Goal: Task Accomplishment & Management: Use online tool/utility

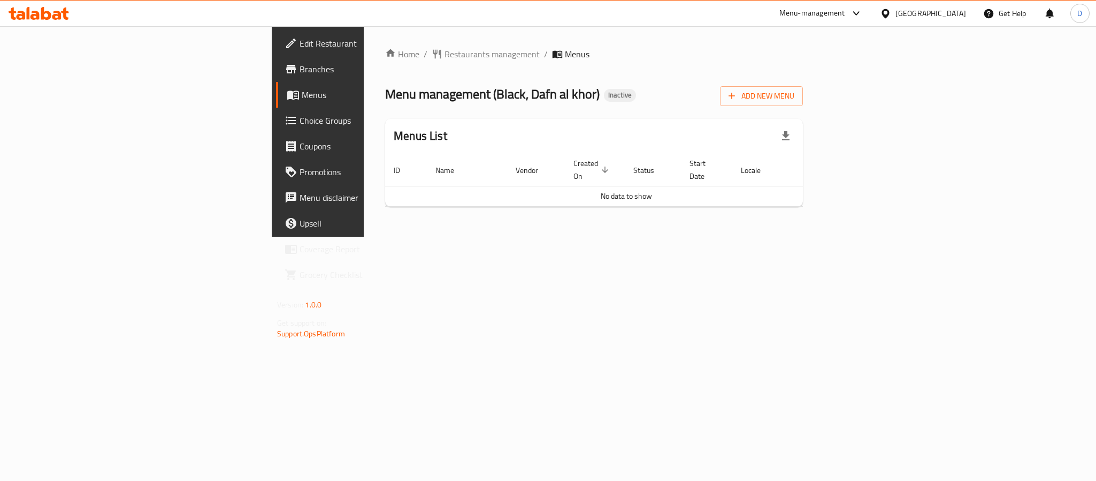
click at [300, 73] on span "Branches" at bounding box center [373, 69] width 147 height 13
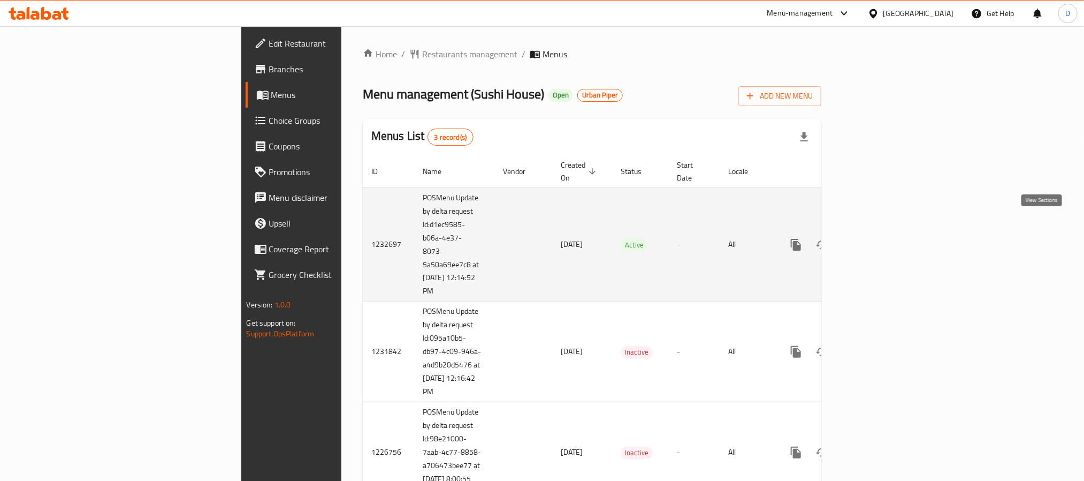
click at [878, 240] on icon "enhanced table" at bounding box center [873, 245] width 10 height 10
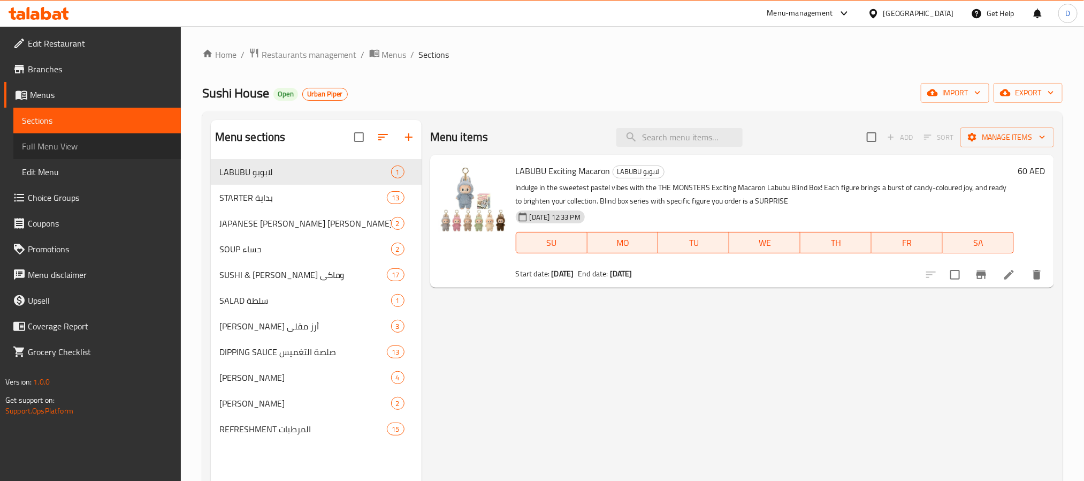
click at [92, 143] on span "Full Menu View" at bounding box center [97, 146] width 150 height 13
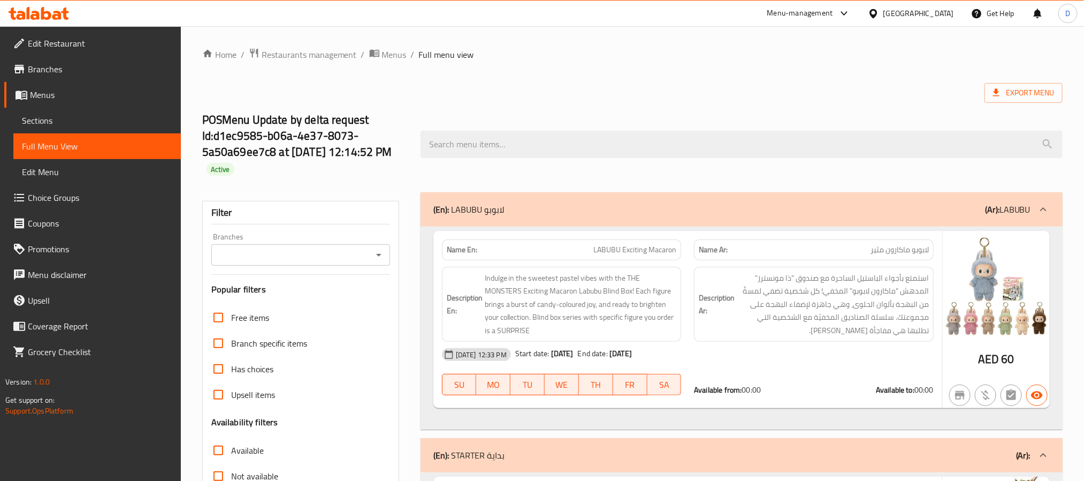
click at [380, 258] on icon "Open" at bounding box center [378, 254] width 13 height 13
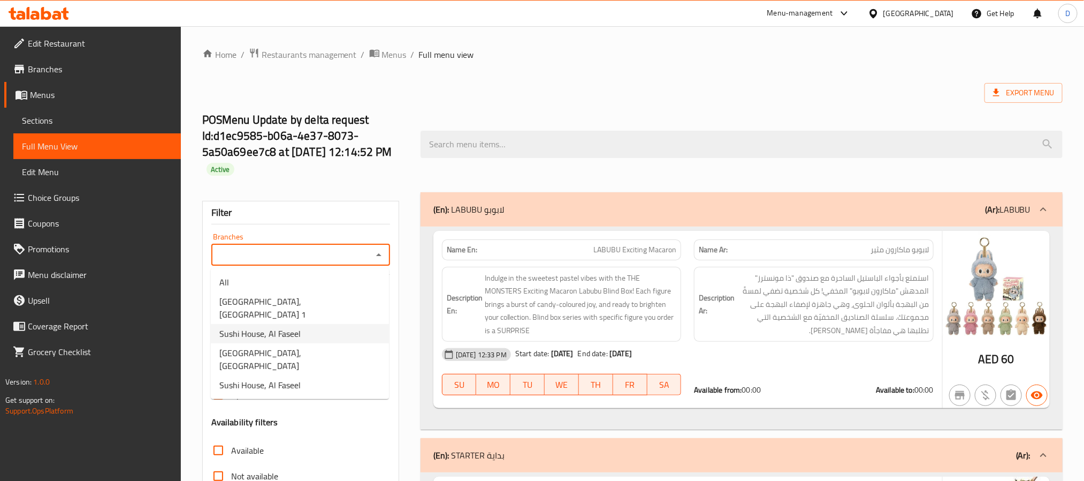
click at [331, 324] on li "Sushi House, Al Faseel" at bounding box center [300, 333] width 178 height 19
type input "Sushi House, Al Faseel"
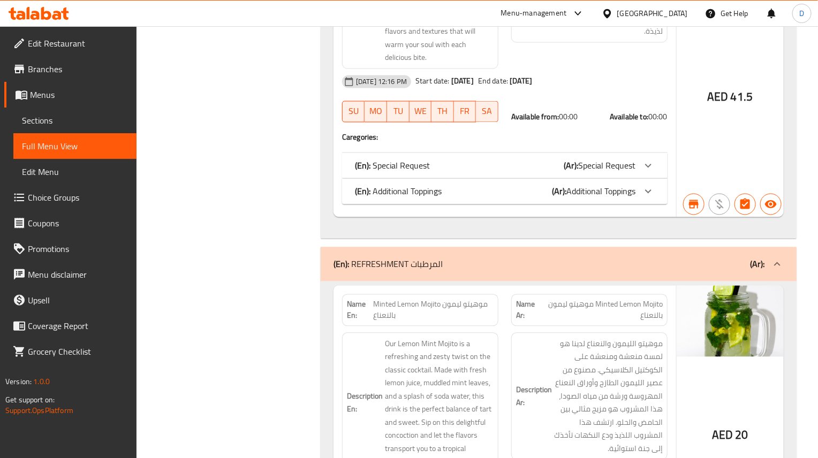
scroll to position [20339, 0]
click at [445, 294] on div "Name En: Minted Lemon Mojito موهيتو ليمون بالنعناع" at bounding box center [420, 310] width 156 height 32
click at [451, 299] on span "Minted Lemon Mojito موهيتو ليمون بالنعناع" at bounding box center [433, 310] width 120 height 22
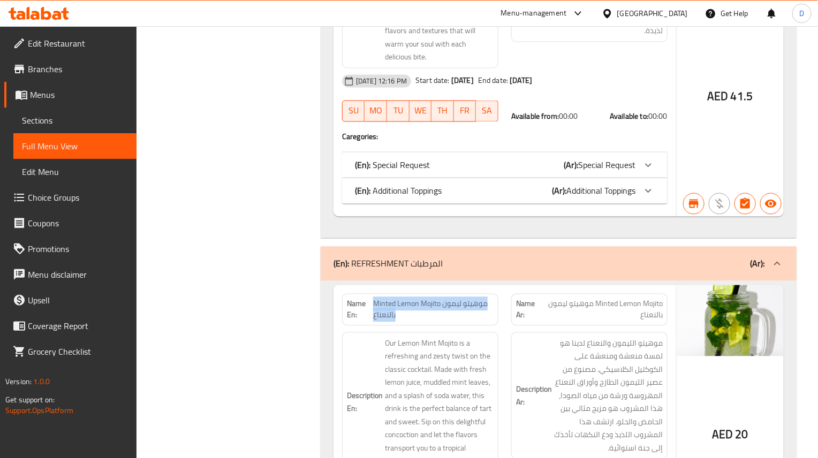
click at [451, 299] on span "Minted Lemon Mojito موهيتو ليمون بالنعناع" at bounding box center [433, 310] width 120 height 22
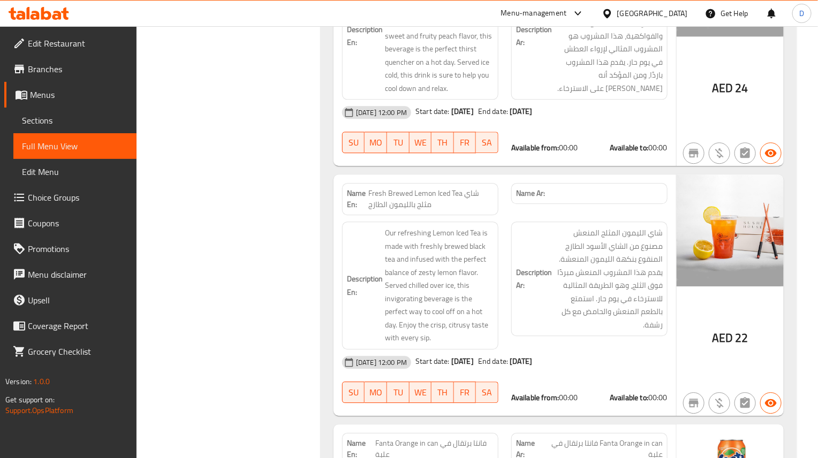
scroll to position [23937, 0]
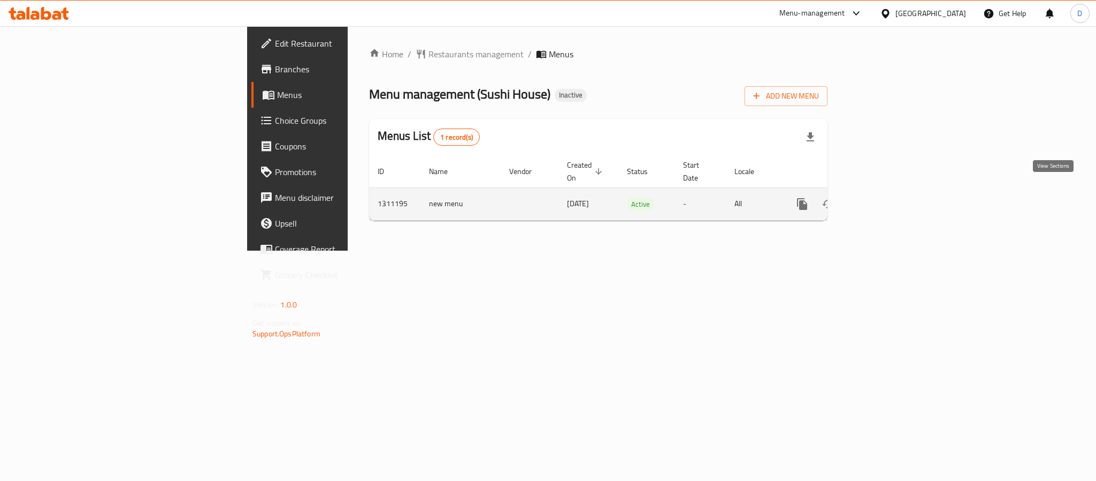
click at [893, 191] on link "enhanced table" at bounding box center [880, 204] width 26 height 26
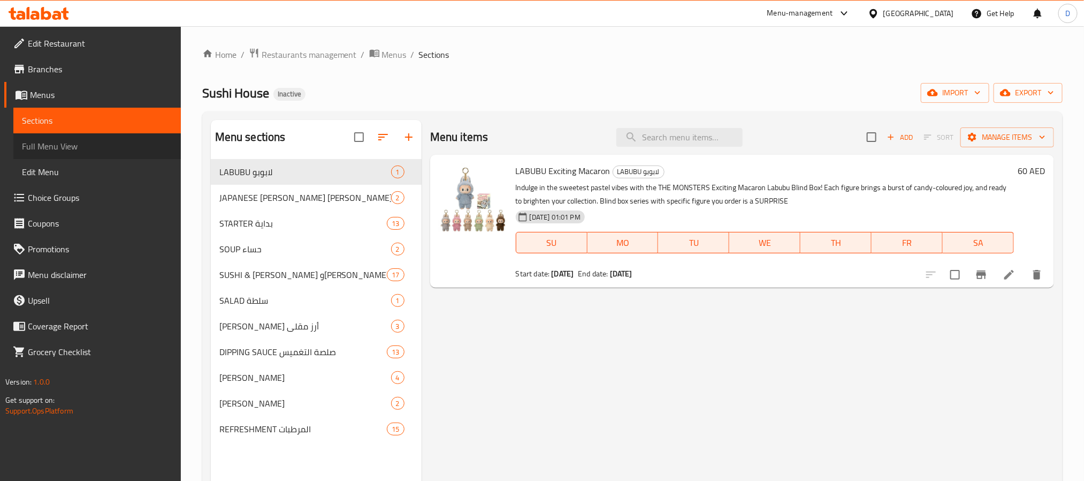
click at [95, 137] on link "Full Menu View" at bounding box center [96, 146] width 167 height 26
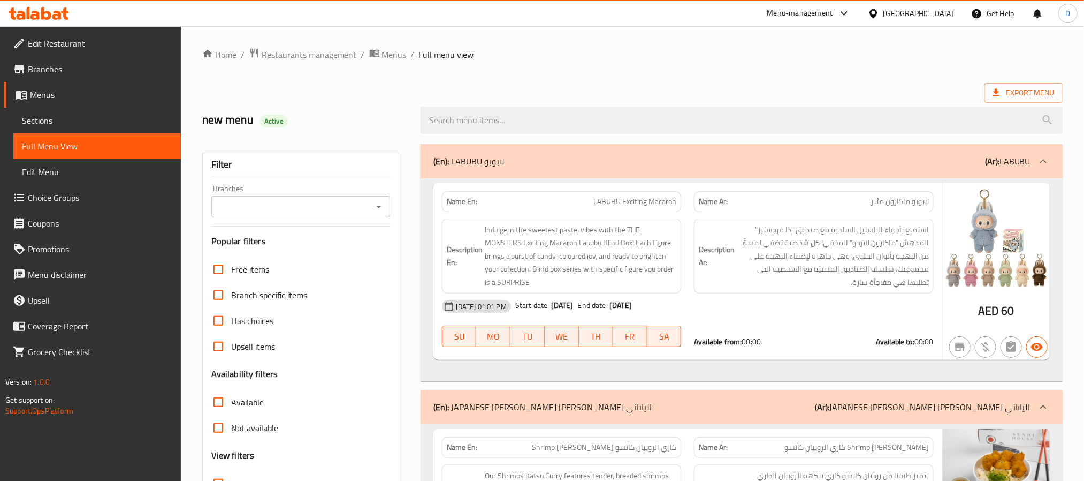
click at [372, 205] on icon "Open" at bounding box center [378, 206] width 13 height 13
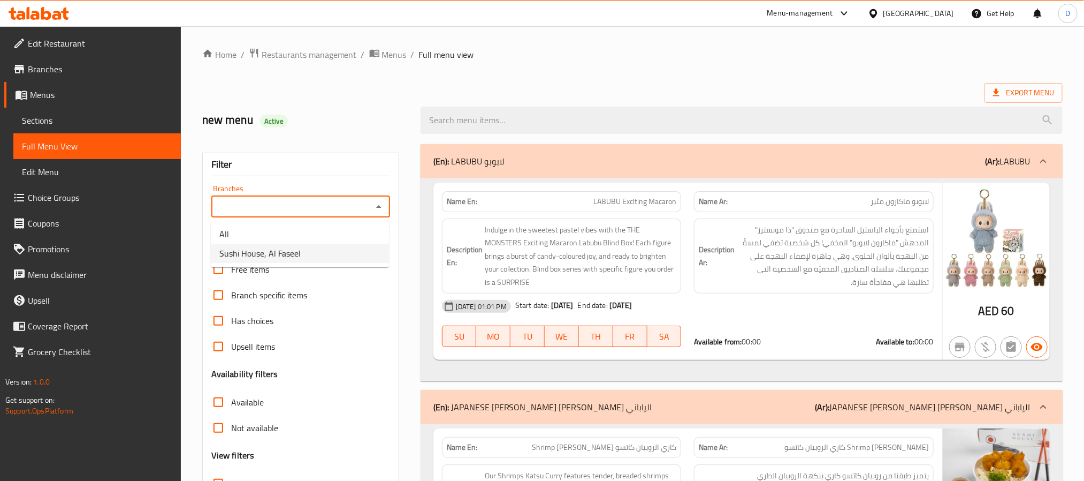
click at [321, 262] on li "Sushi House, Al Faseel" at bounding box center [300, 252] width 178 height 19
type input "Sushi House, Al Faseel"
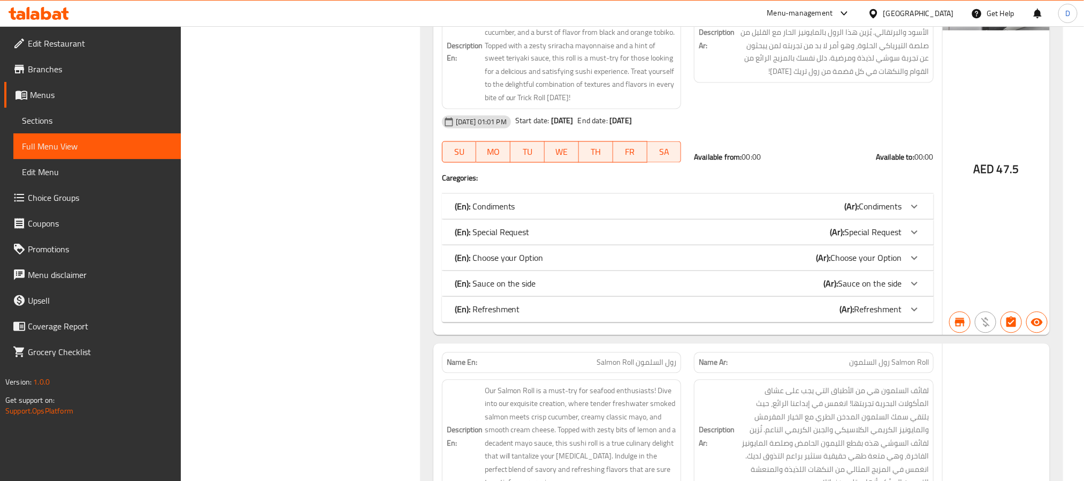
scroll to position [5378, 0]
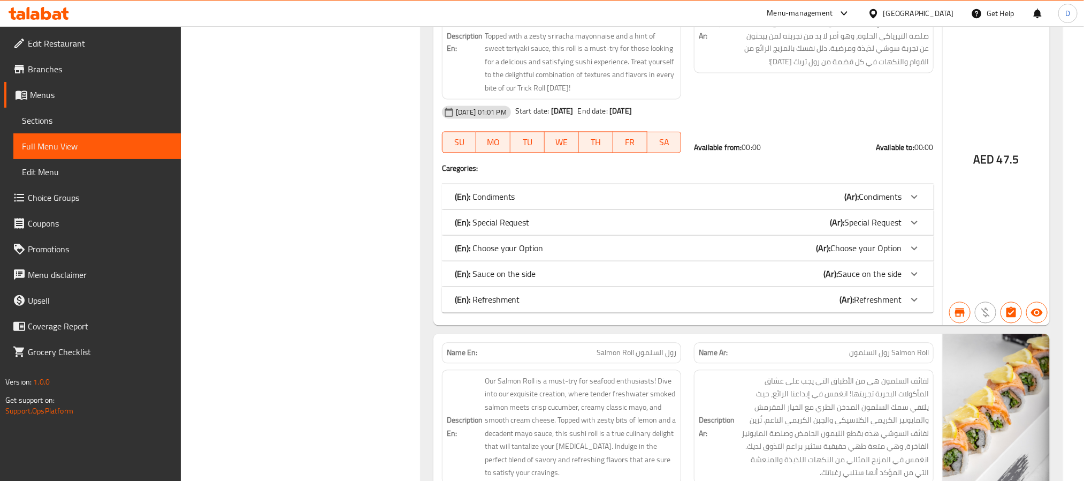
click at [986, 239] on div "AED 47.5" at bounding box center [996, 137] width 107 height 376
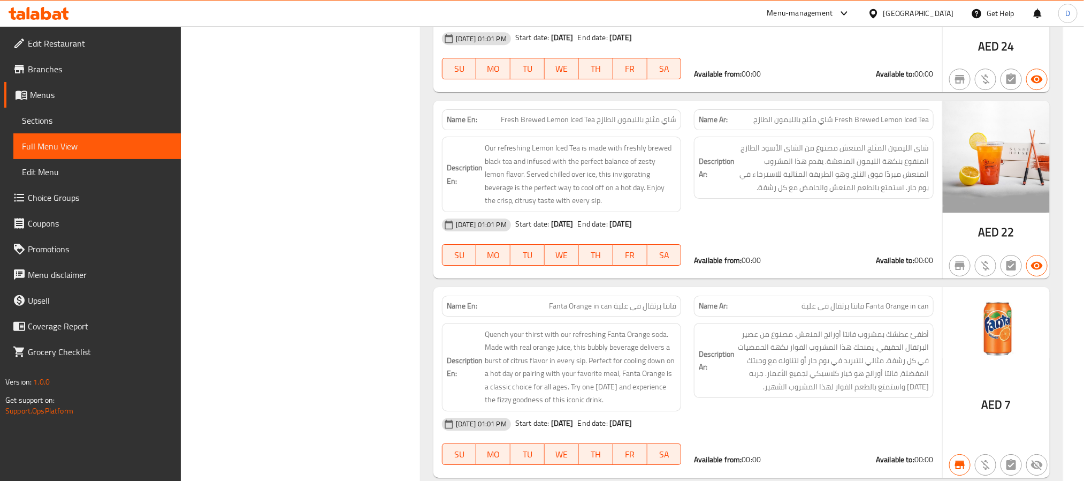
scroll to position [19191, 0]
click at [116, 71] on span "Branches" at bounding box center [100, 69] width 144 height 13
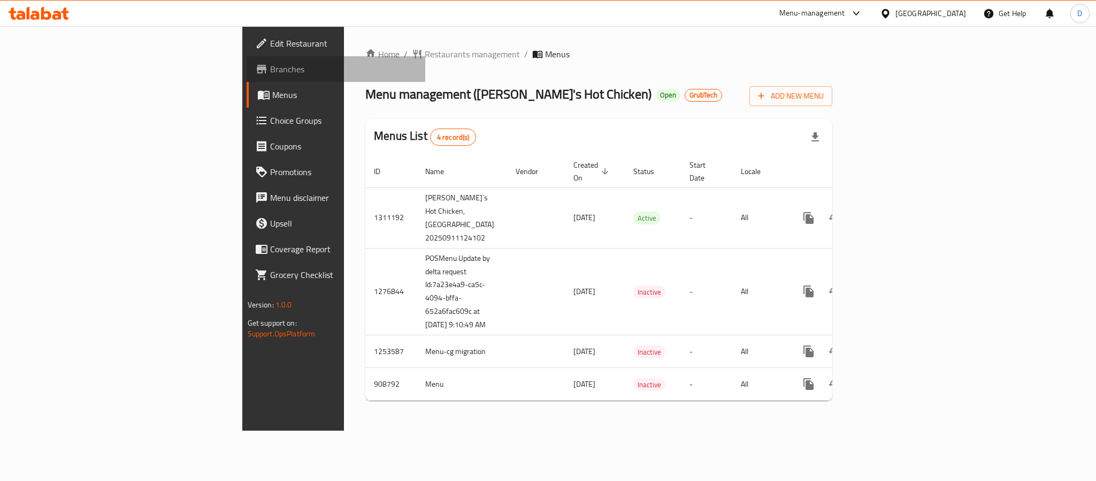
click at [270, 66] on span "Branches" at bounding box center [343, 69] width 147 height 13
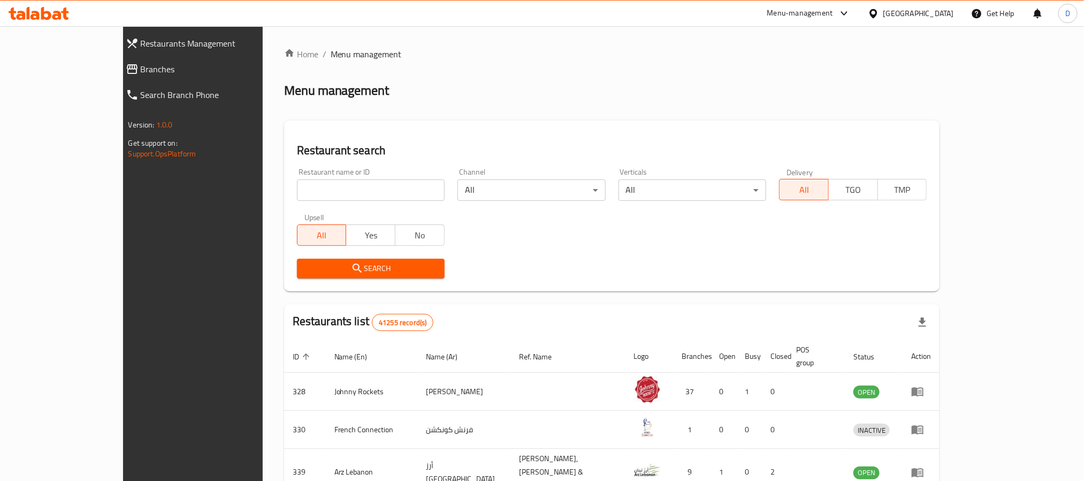
click at [297, 186] on input "search" at bounding box center [371, 189] width 148 height 21
paste input "Horizon coffee"
type input "Horizon coffee"
click button "Search" at bounding box center [371, 268] width 148 height 20
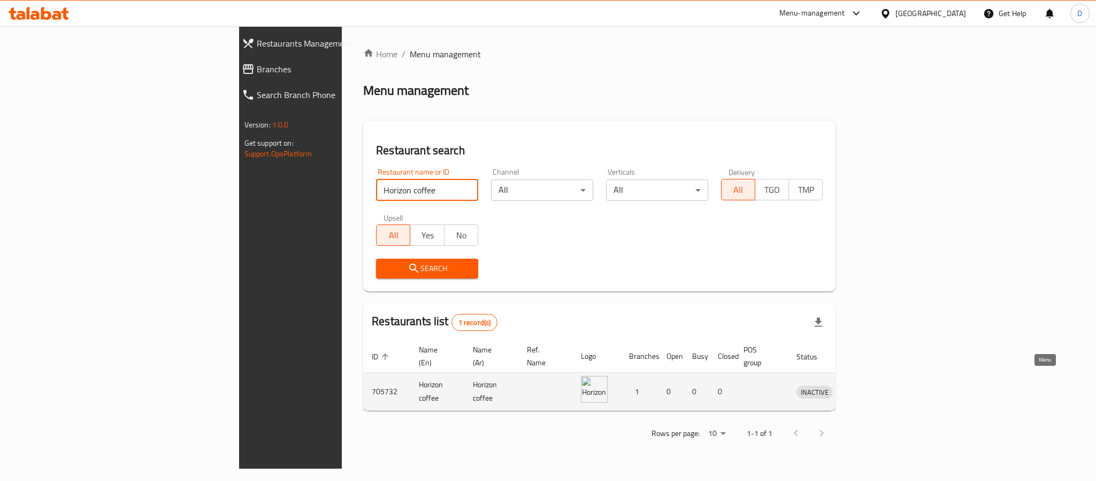
click at [867, 385] on icon "enhanced table" at bounding box center [861, 391] width 13 height 13
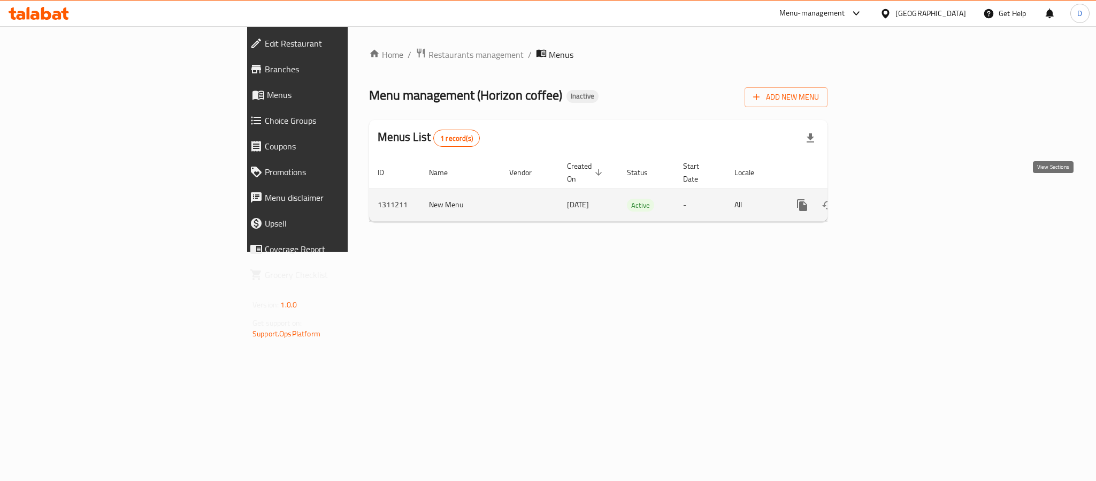
click at [886, 199] on icon "enhanced table" at bounding box center [879, 205] width 13 height 13
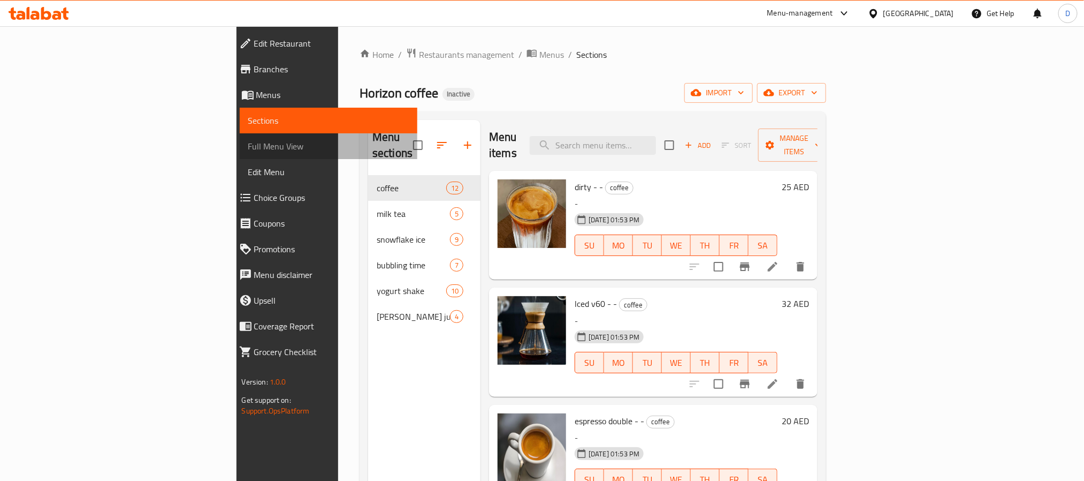
click at [248, 141] on span "Full Menu View" at bounding box center [328, 146] width 161 height 13
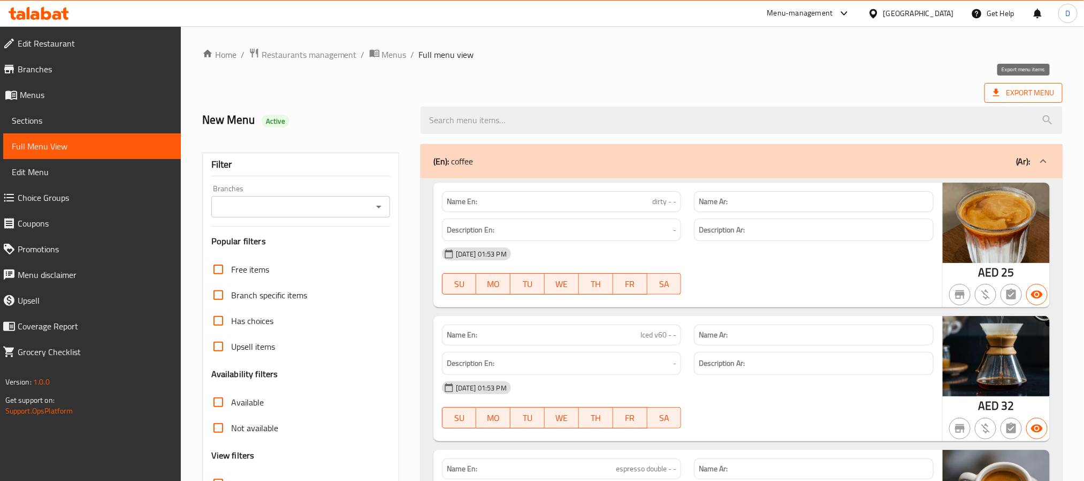
click at [1034, 88] on span "Export Menu" at bounding box center [1023, 92] width 61 height 13
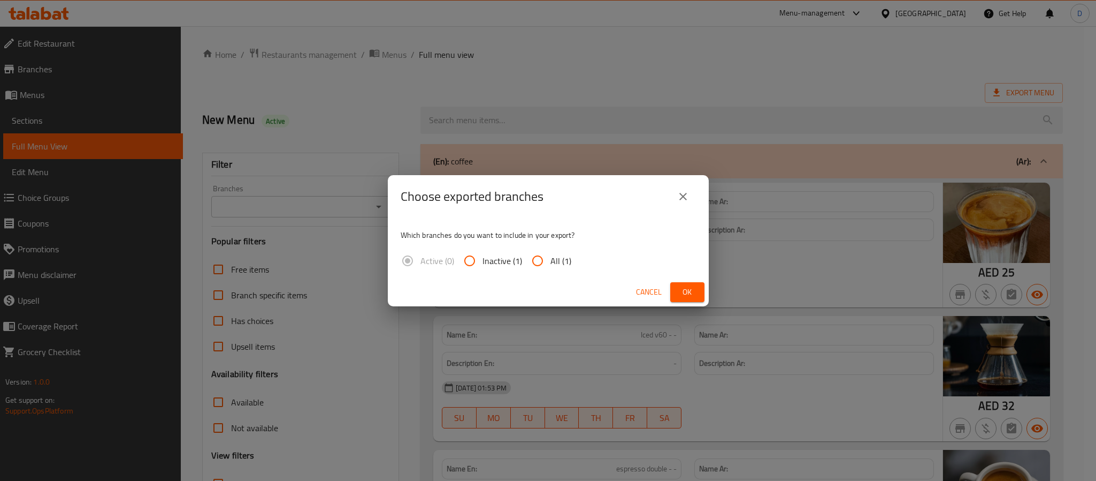
click at [683, 292] on span "Ok" at bounding box center [687, 291] width 17 height 13
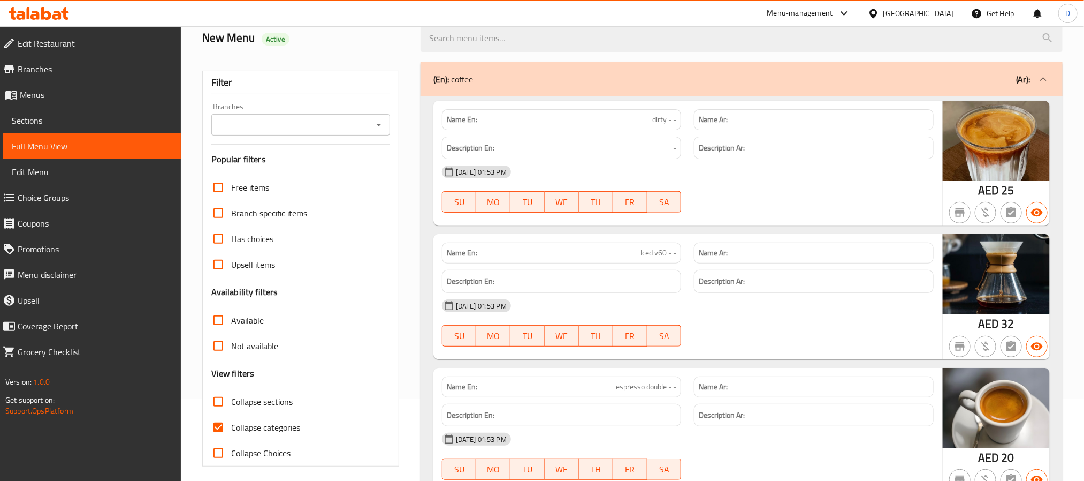
scroll to position [161, 0]
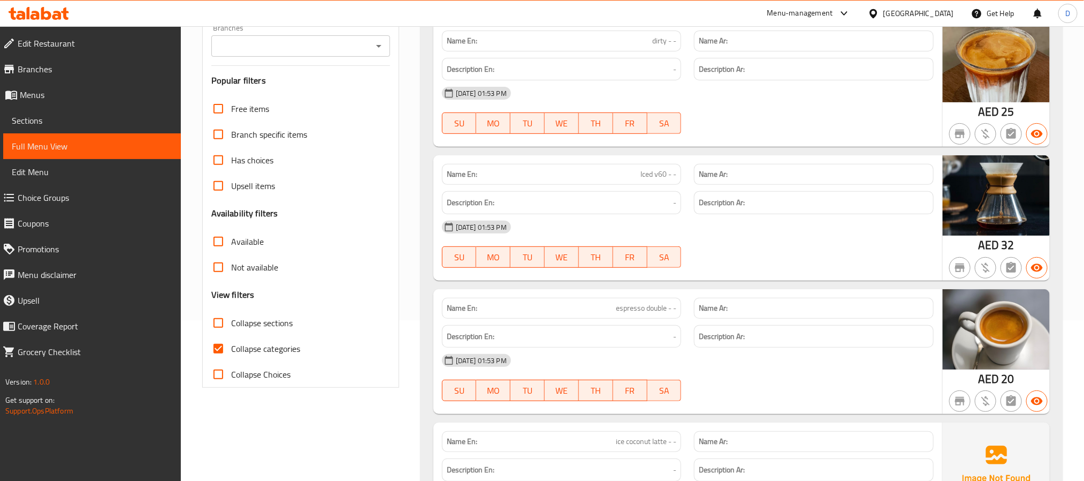
click at [280, 345] on span "Collapse categories" at bounding box center [265, 348] width 69 height 13
click at [231, 345] on input "Collapse categories" at bounding box center [218, 349] width 26 height 26
checkbox input "false"
click at [888, 8] on div "United Arab Emirates" at bounding box center [918, 13] width 71 height 12
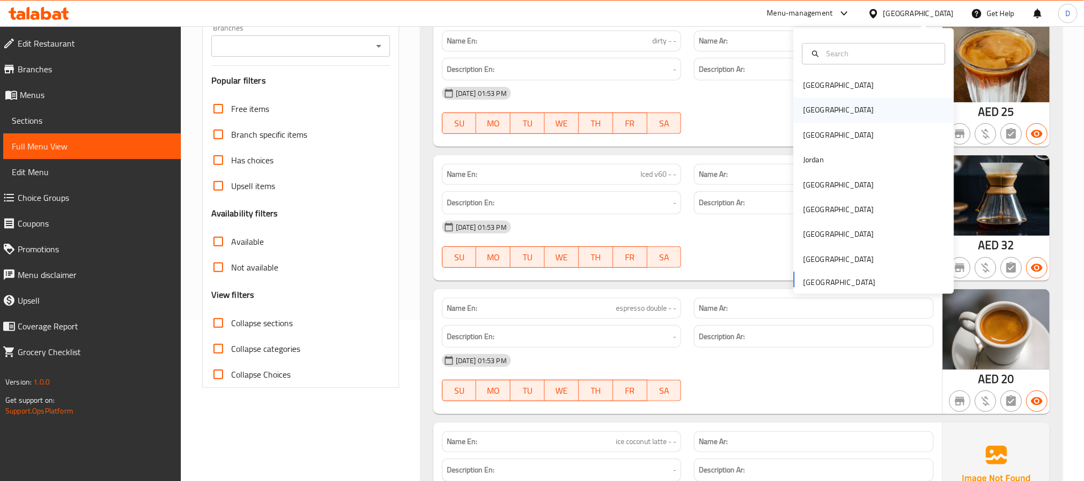
click at [816, 108] on div "[GEOGRAPHIC_DATA]" at bounding box center [839, 110] width 88 height 25
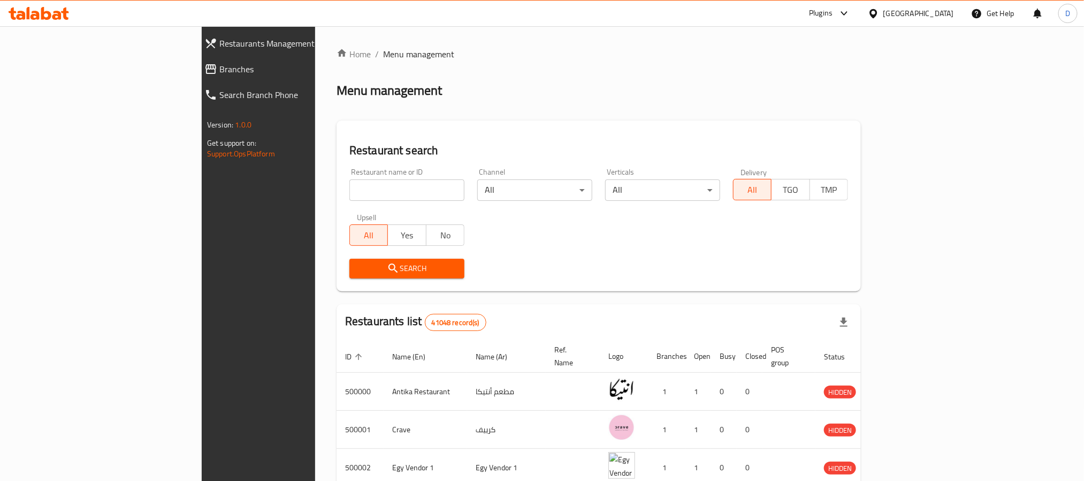
click at [833, 13] on div "Plugins" at bounding box center [821, 13] width 24 height 13
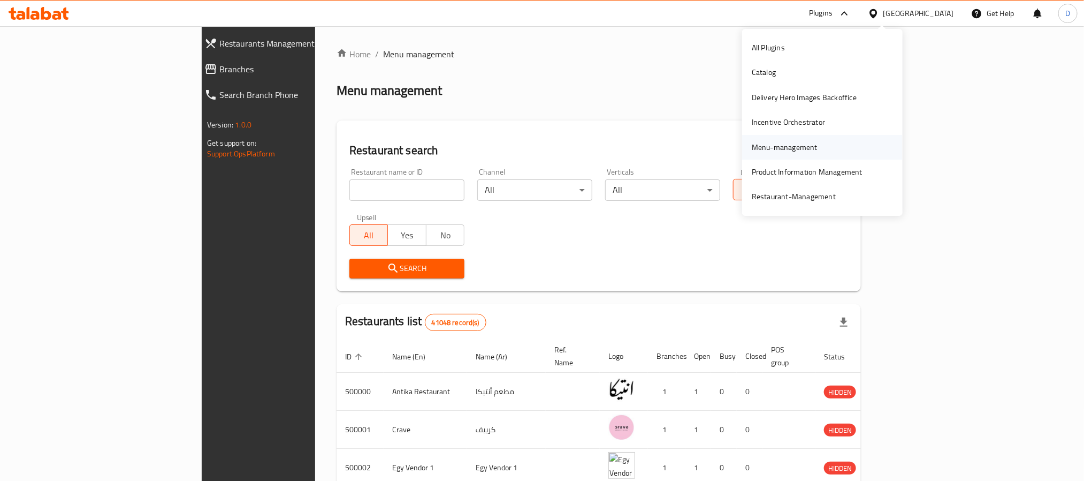
click at [783, 147] on div "Menu-management" at bounding box center [785, 147] width 66 height 12
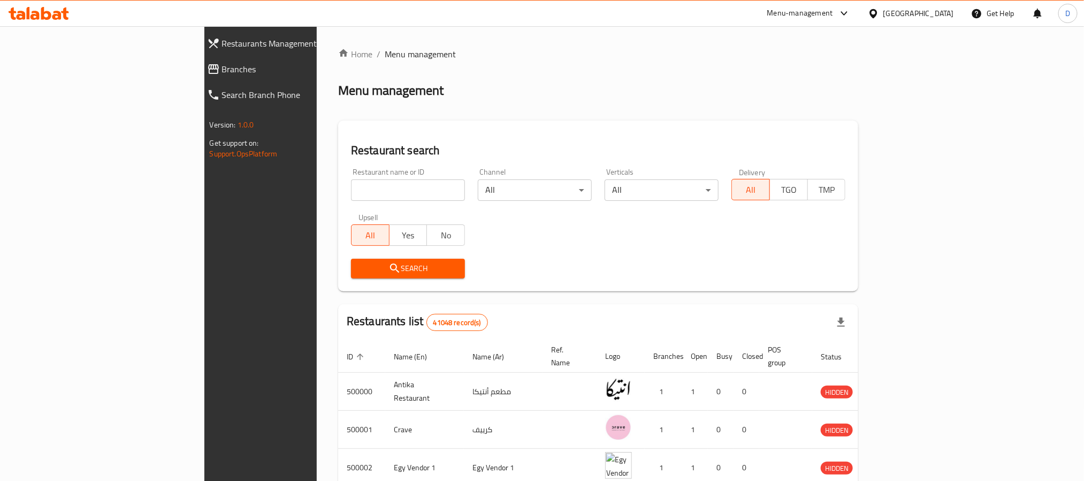
click at [355, 195] on input "search" at bounding box center [408, 189] width 114 height 21
paste input "Mokado"
type input "Mokado"
click button "Search" at bounding box center [408, 268] width 114 height 20
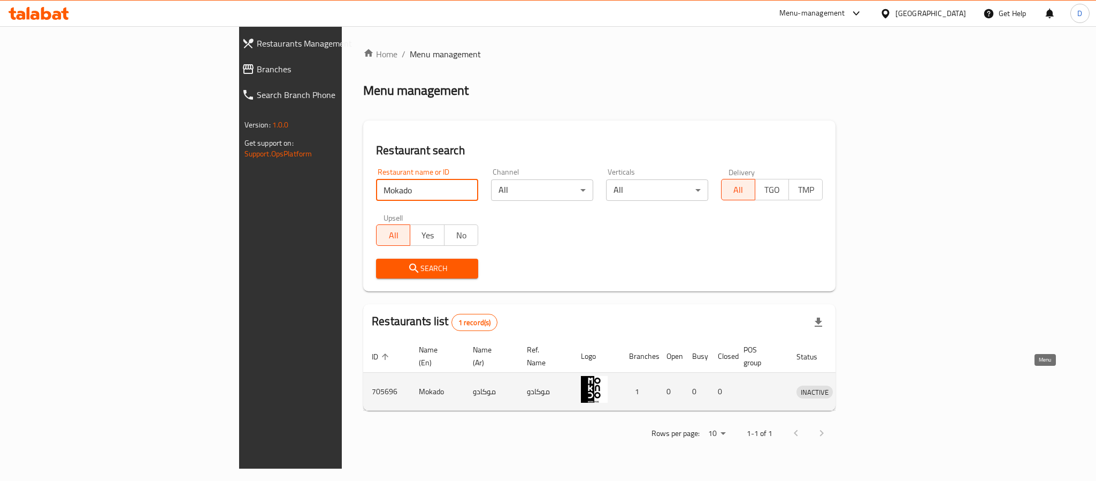
click at [867, 387] on icon "enhanced table" at bounding box center [861, 391] width 12 height 9
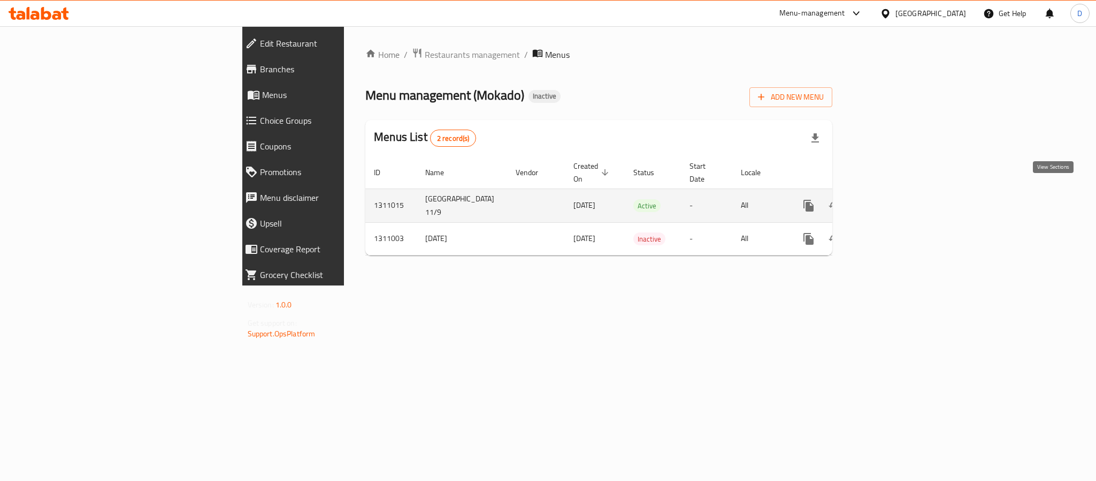
click at [893, 199] on icon "enhanced table" at bounding box center [886, 205] width 13 height 13
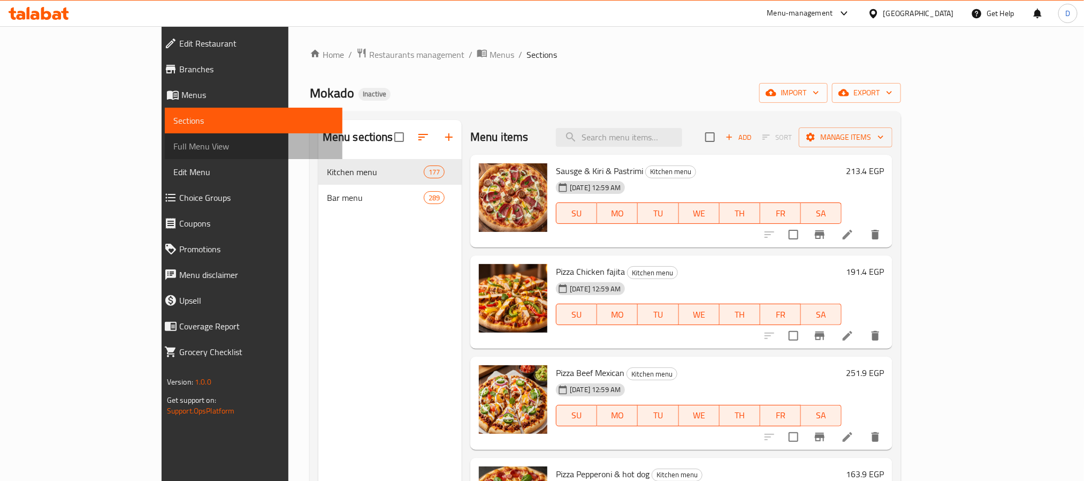
click at [173, 140] on span "Full Menu View" at bounding box center [253, 146] width 161 height 13
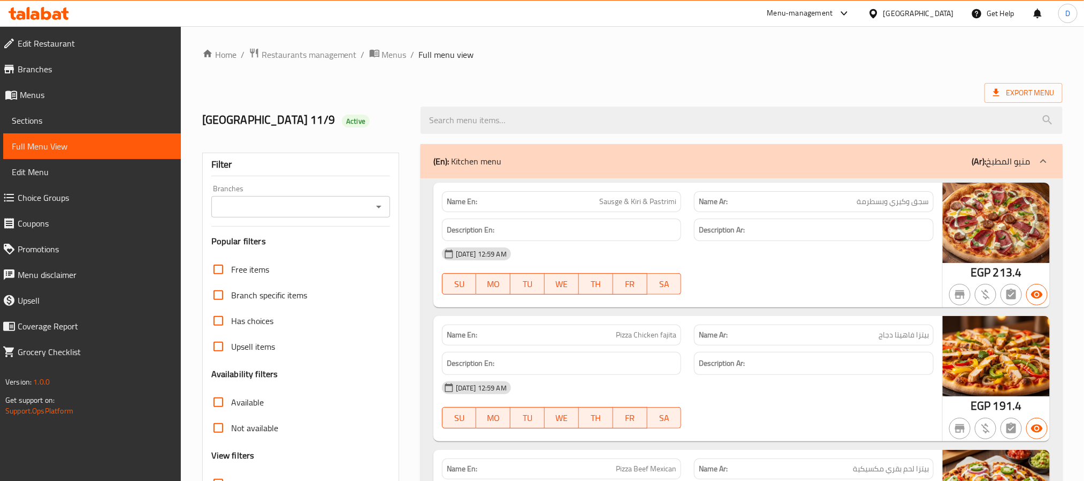
click at [728, 246] on div "[DATE] 12:59 AM" at bounding box center [688, 254] width 505 height 26
click at [561, 167] on div "(En): Kitchen menu (Ar): منيو المطبخ" at bounding box center [731, 161] width 597 height 13
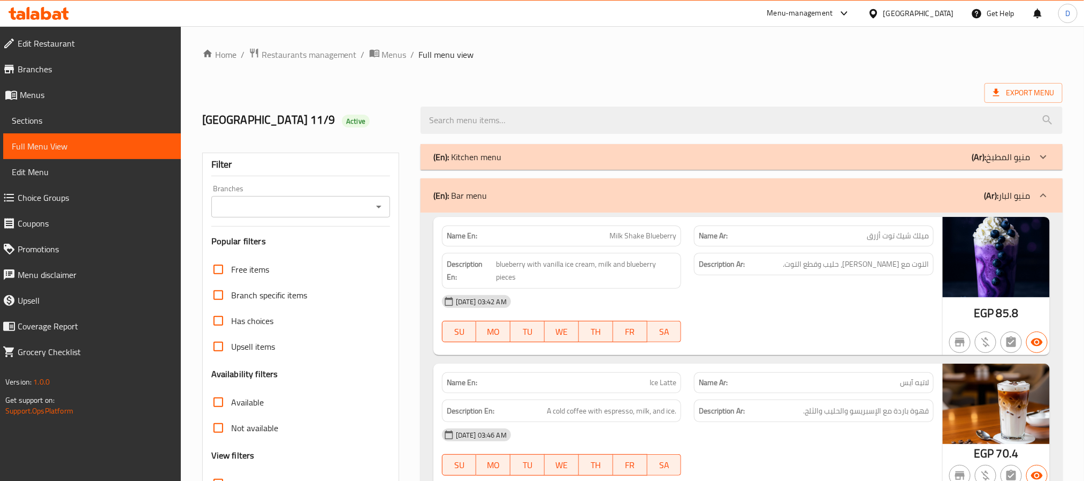
scroll to position [80, 0]
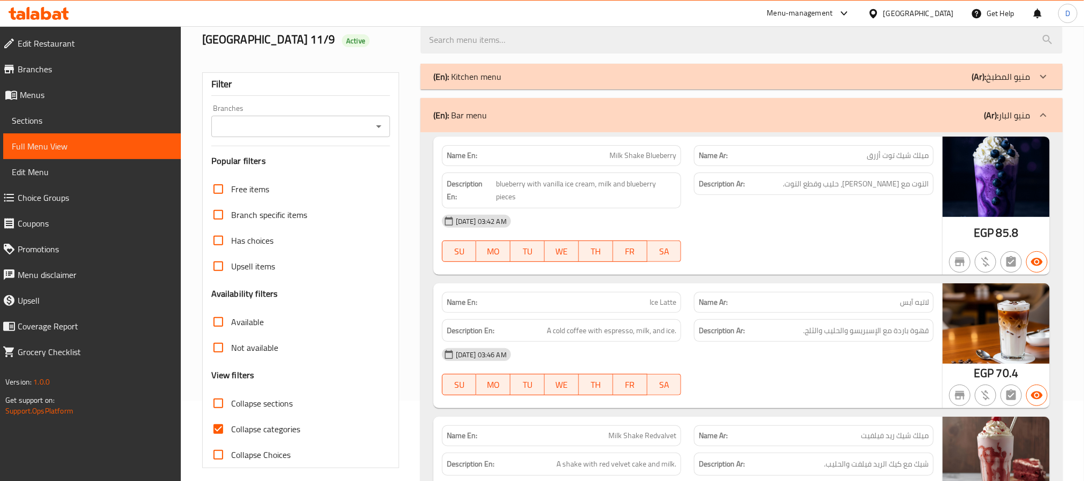
click at [281, 425] on span "Collapse categories" at bounding box center [265, 428] width 69 height 13
click at [231, 425] on input "Collapse categories" at bounding box center [218, 429] width 26 height 26
checkbox input "false"
click at [467, 162] on div "Name En: Milk Shake Blueberry" at bounding box center [562, 155] width 240 height 21
click at [466, 159] on strong "Name En:" at bounding box center [462, 155] width 31 height 11
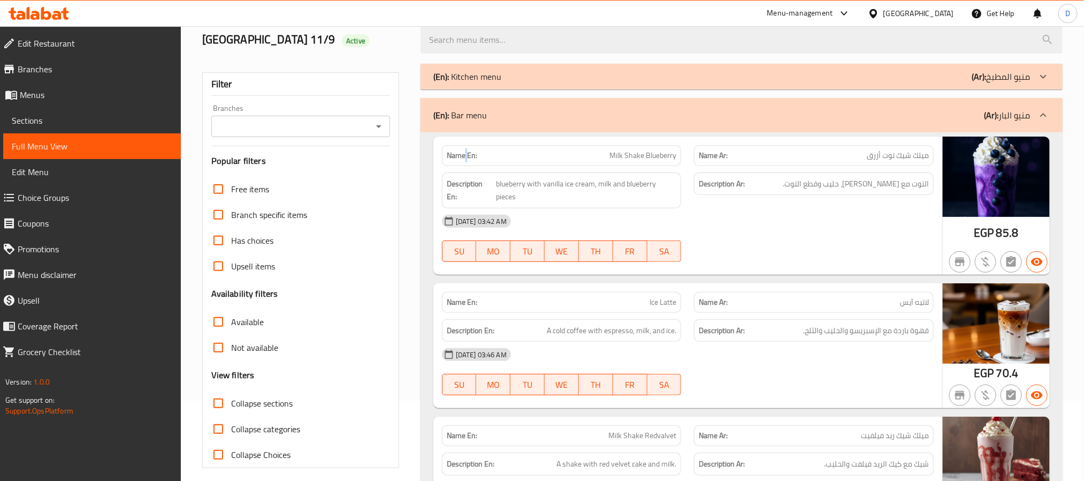
click at [466, 159] on strong "Name En:" at bounding box center [462, 155] width 31 height 11
copy strong "Name En:"
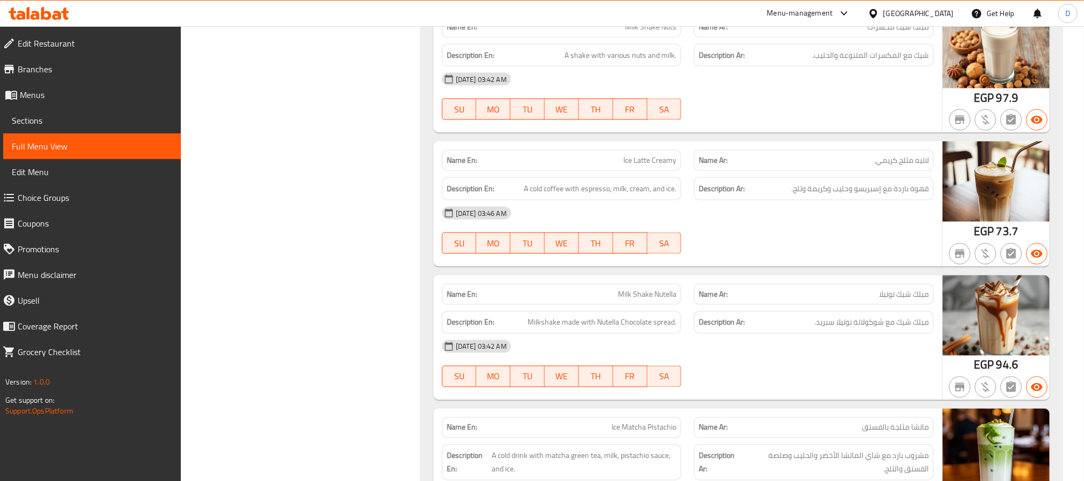
scroll to position [0, 0]
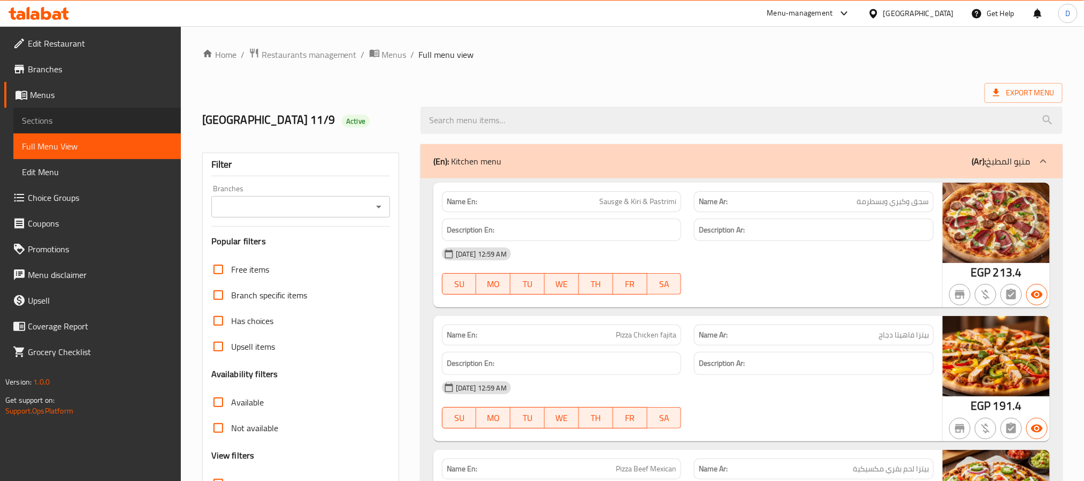
drag, startPoint x: 92, startPoint y: 119, endPoint x: 100, endPoint y: 95, distance: 25.4
click at [92, 118] on span "Sections" at bounding box center [97, 120] width 150 height 13
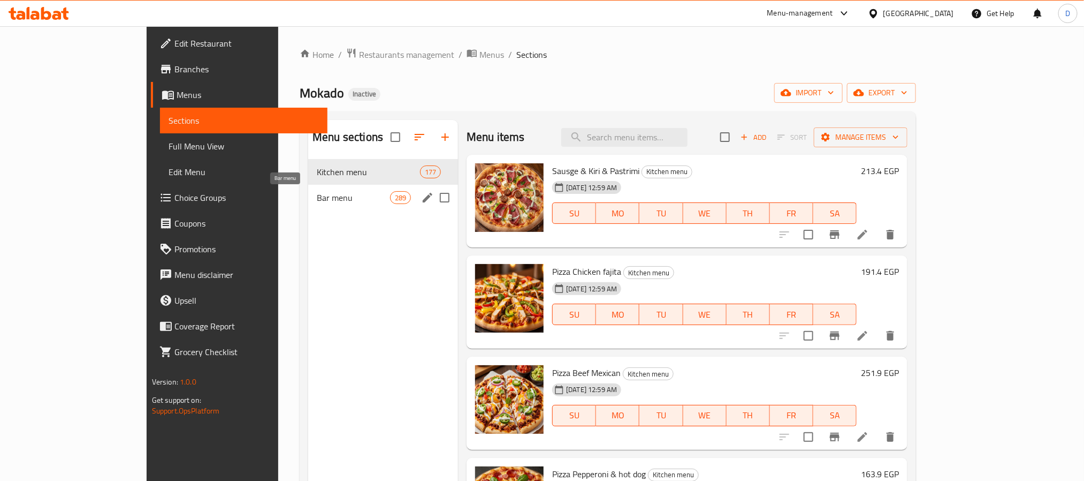
click at [317, 202] on span "Bar menu" at bounding box center [353, 197] width 73 height 13
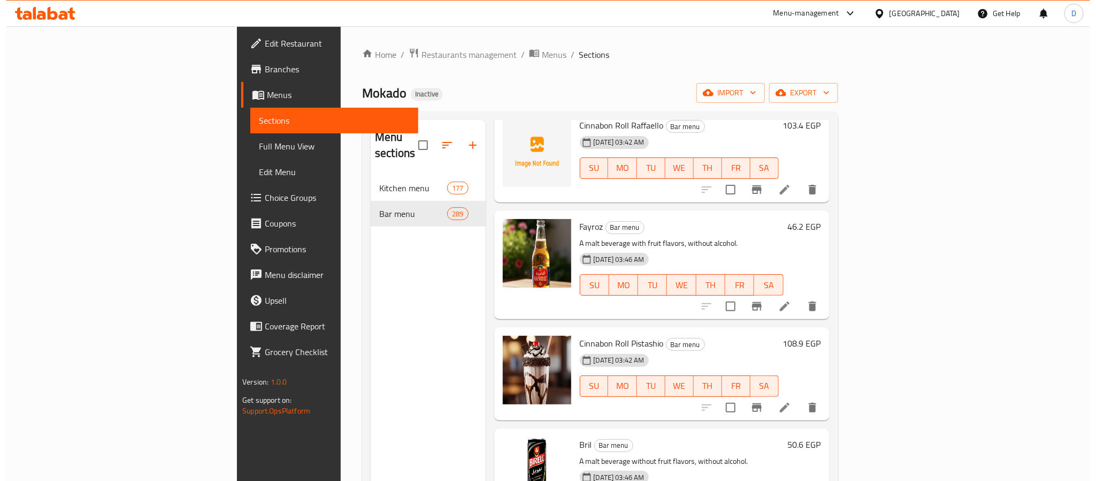
scroll to position [14689, 0]
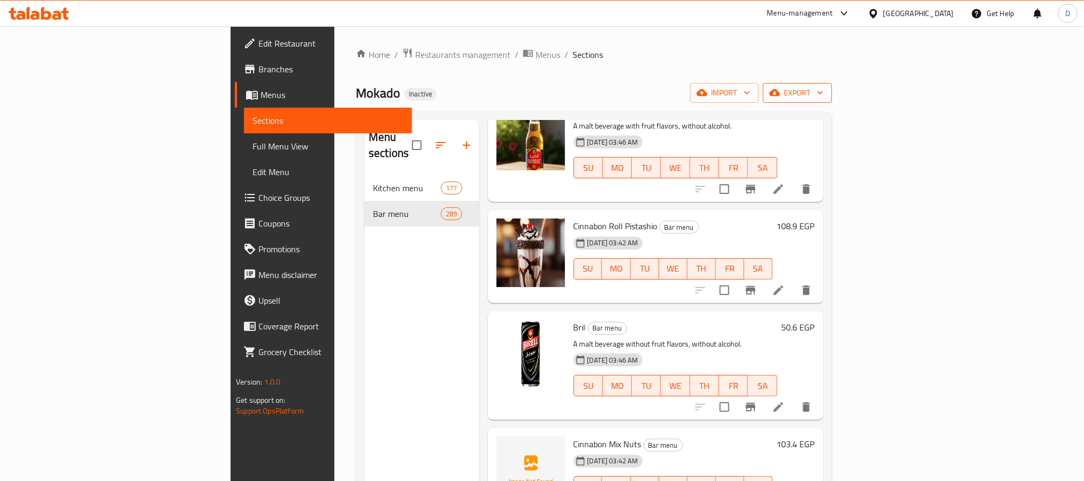
click at [824, 88] on span "export" at bounding box center [798, 92] width 52 height 13
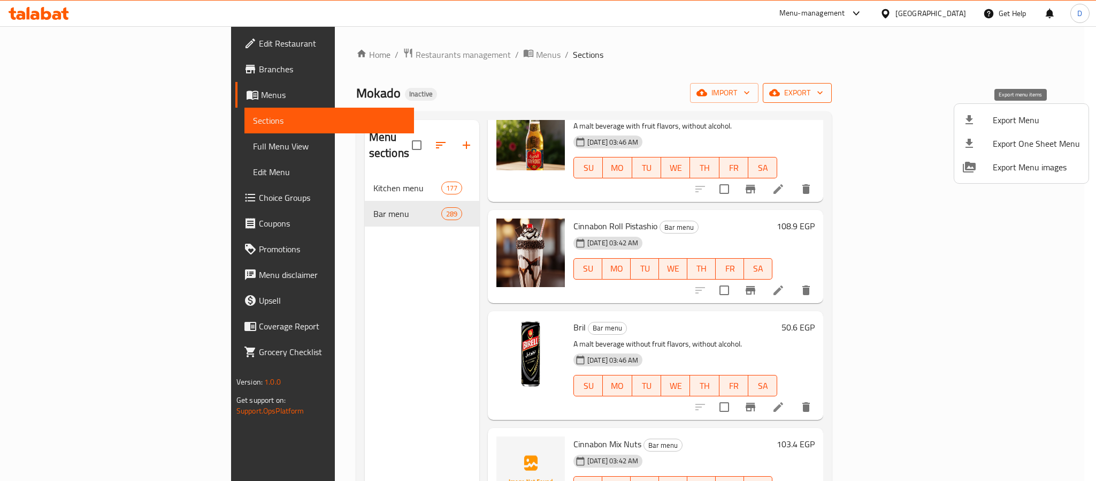
click at [1015, 120] on span "Export Menu" at bounding box center [1036, 119] width 87 height 13
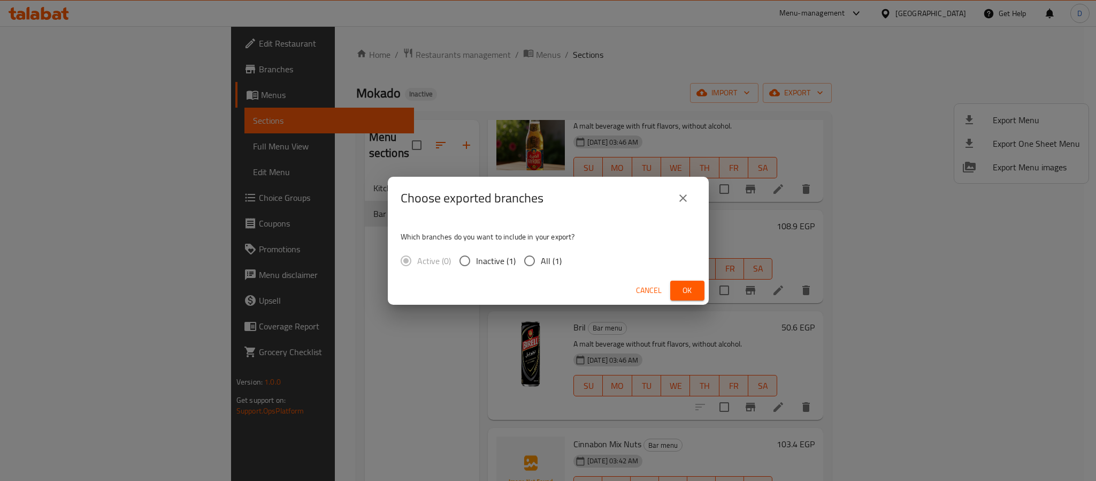
click at [682, 279] on div "Cancel Ok" at bounding box center [548, 290] width 321 height 28
click at [677, 280] on button "Ok" at bounding box center [688, 290] width 34 height 20
